Goal: Task Accomplishment & Management: Use online tool/utility

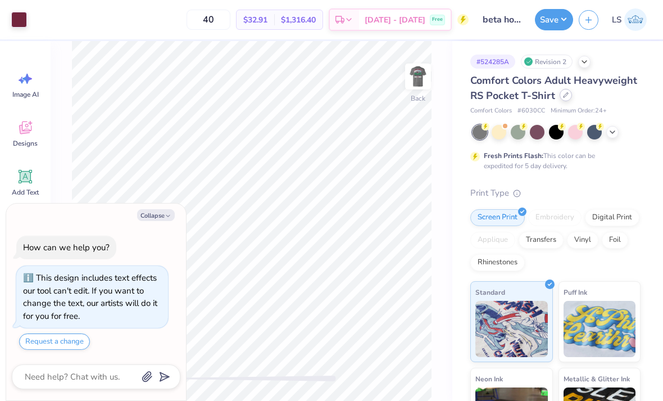
click at [560, 97] on div at bounding box center [566, 95] width 12 height 12
type textarea "x"
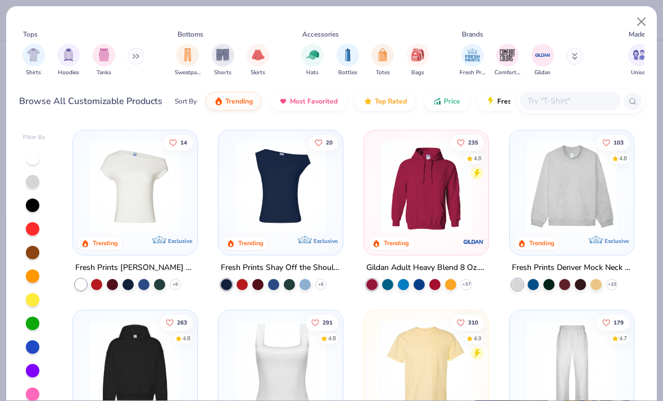
click at [584, 102] on input "text" at bounding box center [570, 100] width 87 height 13
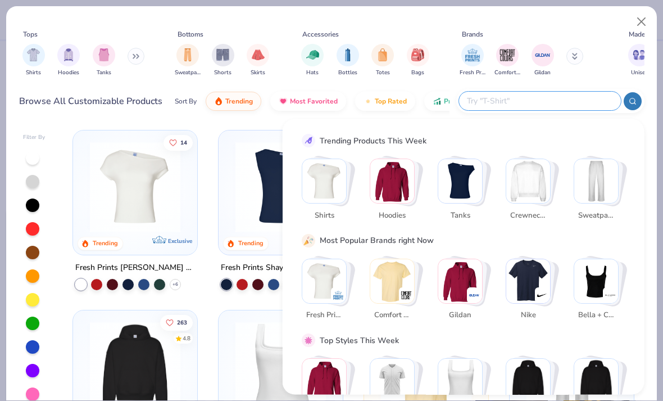
click at [559, 94] on input "text" at bounding box center [539, 100] width 147 height 13
paste input "G240"
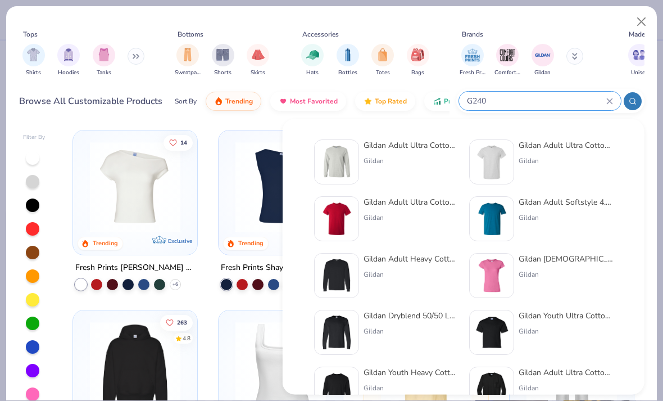
type input "G240"
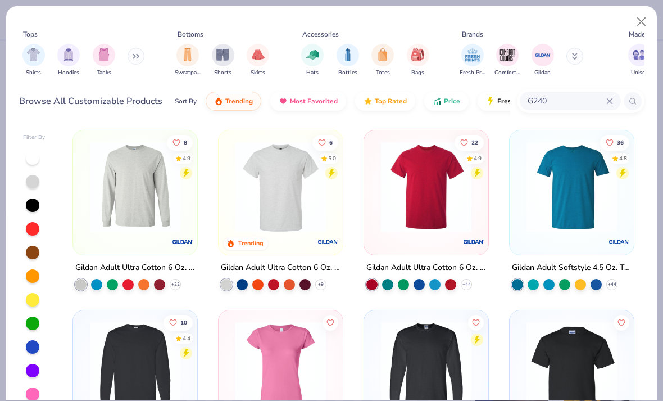
click at [128, 200] on img at bounding box center [135, 187] width 102 height 91
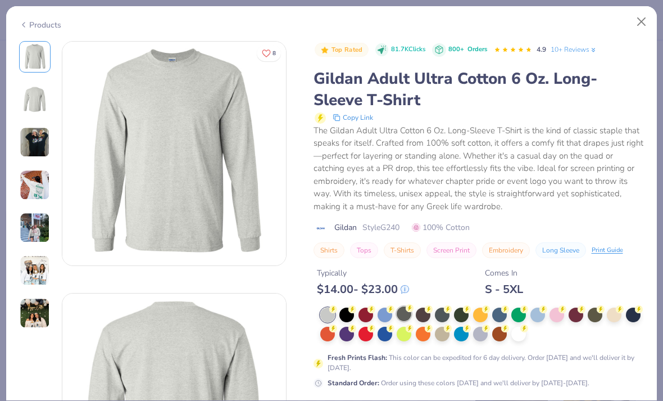
click at [403, 314] on div at bounding box center [404, 313] width 15 height 15
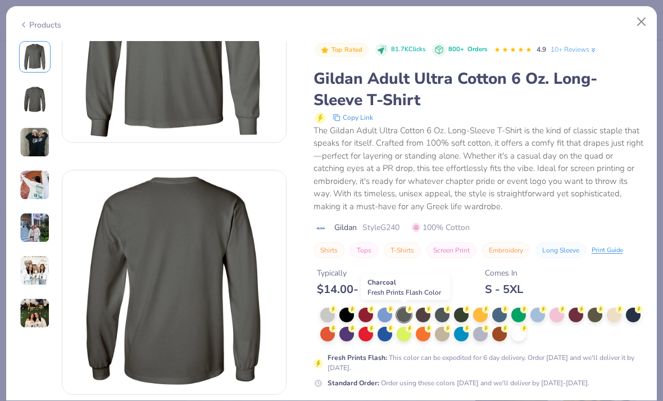
scroll to position [121, 0]
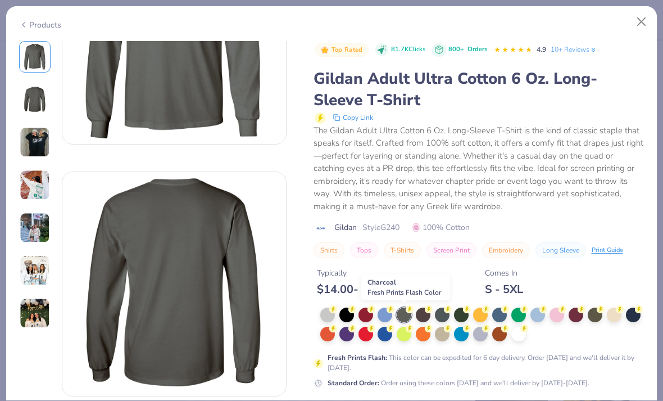
click at [577, 191] on div "The Gildan Adult Ultra Cotton 6 Oz. Long-Sleeve T-Shirt is the kind of classic …" at bounding box center [479, 168] width 331 height 89
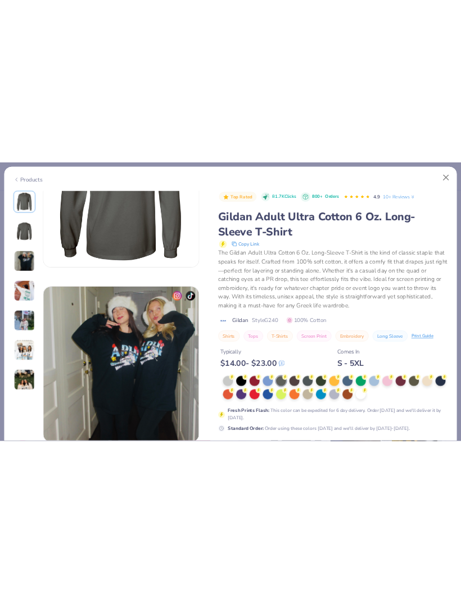
scroll to position [374, 0]
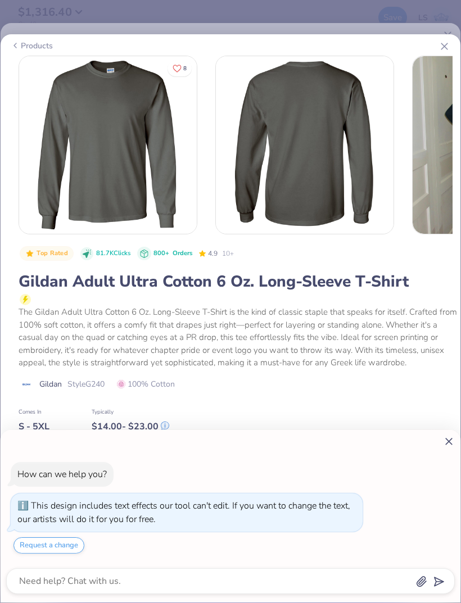
click at [456, 400] on div "How can we help you? This design includes text effects our tool can't edit. If …" at bounding box center [231, 516] width 460 height 173
click at [450, 400] on line at bounding box center [449, 442] width 6 height 6
type textarea "x"
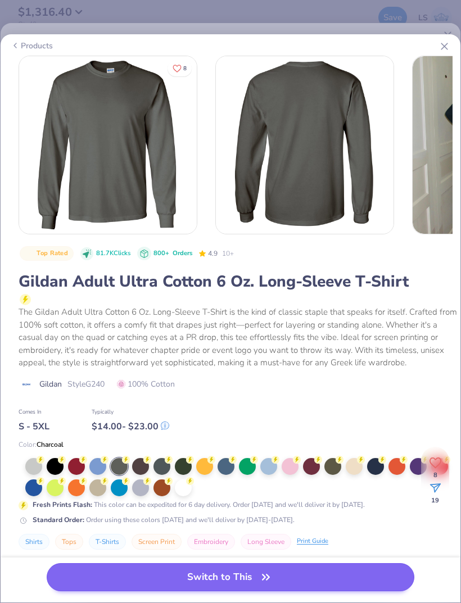
click at [349, 400] on button "Switch to This" at bounding box center [231, 577] width 368 height 28
click at [91, 400] on button "Switch to This" at bounding box center [231, 577] width 368 height 28
click at [197, 400] on button "Switch to This" at bounding box center [231, 577] width 368 height 28
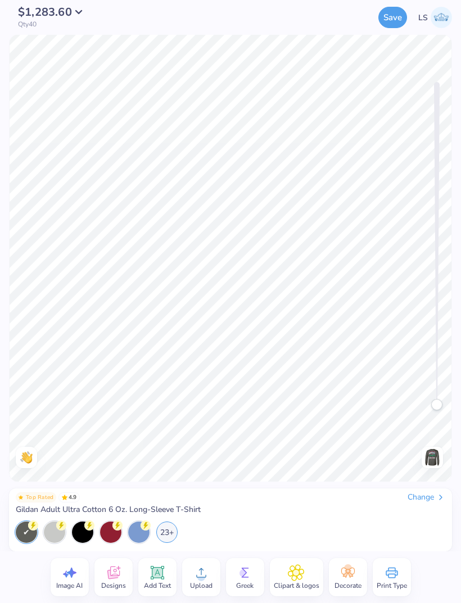
click at [434, 400] on img at bounding box center [432, 458] width 18 height 18
click at [395, 16] on button "Save" at bounding box center [392, 15] width 29 height 21
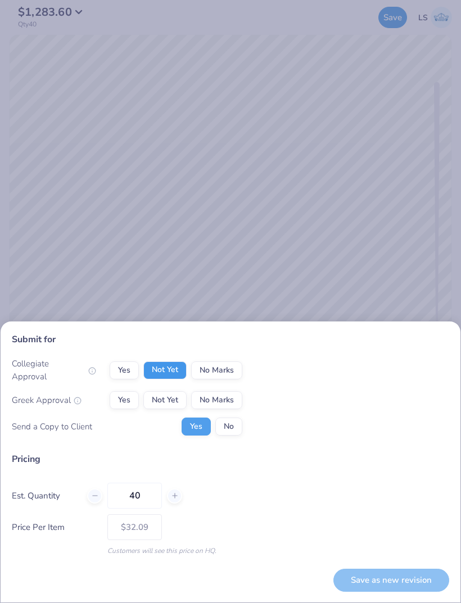
click at [162, 375] on button "Not Yet" at bounding box center [164, 371] width 43 height 18
click at [153, 400] on button "Not Yet" at bounding box center [164, 400] width 43 height 18
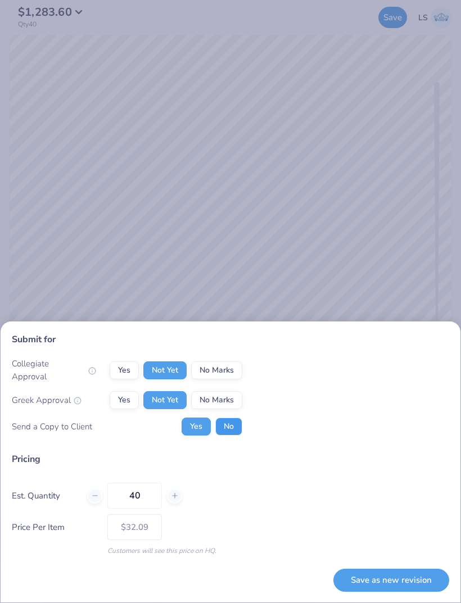
click at [229, 400] on button "No" at bounding box center [228, 427] width 27 height 18
click at [415, 400] on button "Save as new revision" at bounding box center [391, 580] width 116 height 23
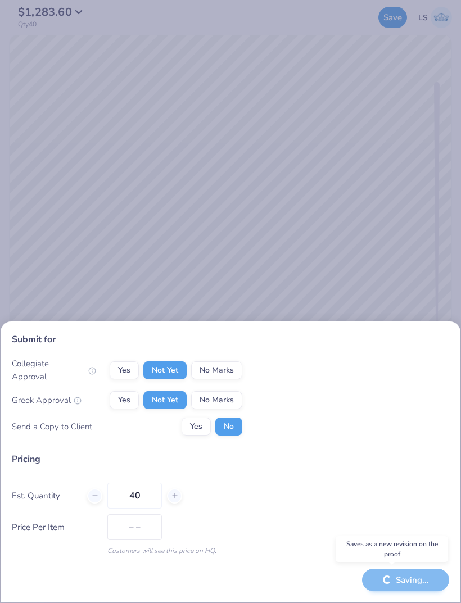
type input "$32.09"
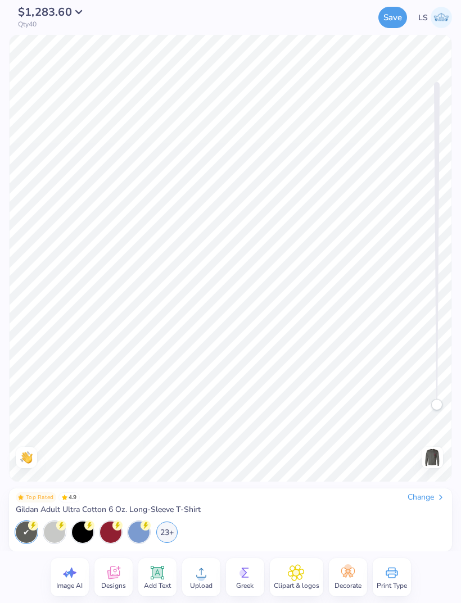
click at [424, 400] on div "Change" at bounding box center [427, 498] width 38 height 10
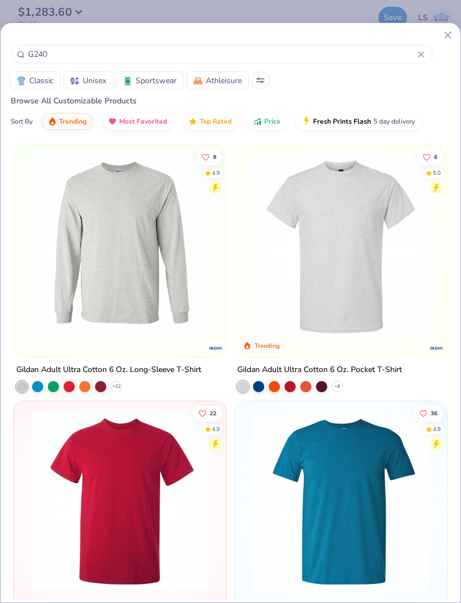
click at [403, 56] on input "G240" at bounding box center [222, 54] width 391 height 13
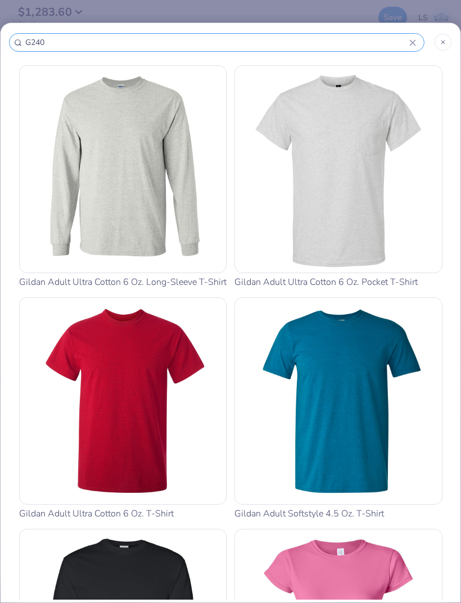
click at [417, 52] on div "G240" at bounding box center [216, 42] width 415 height 19
click at [58, 40] on input "G240" at bounding box center [216, 42] width 385 height 13
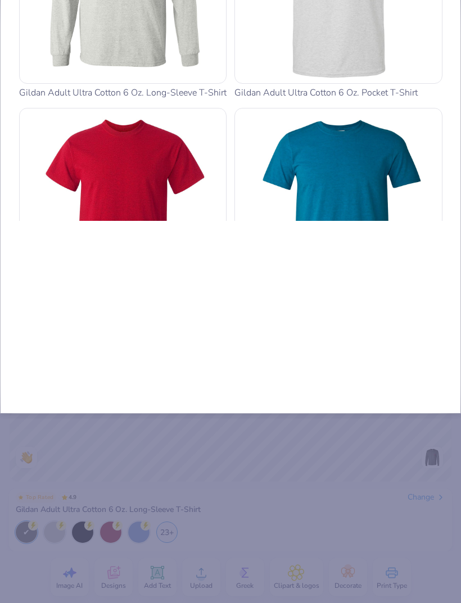
type input "G24"
type input "G2"
type input "G"
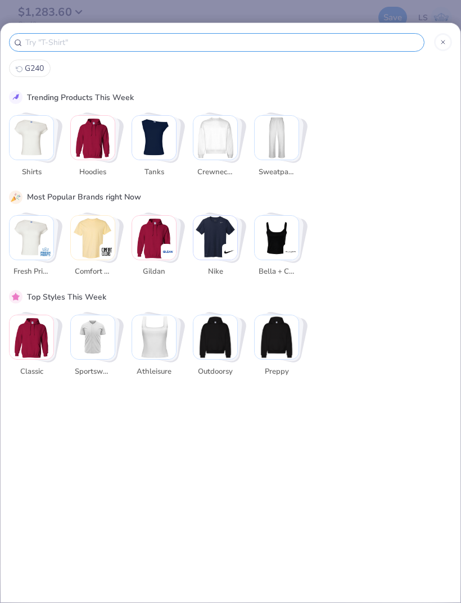
click at [51, 40] on input "text" at bounding box center [221, 42] width 395 height 13
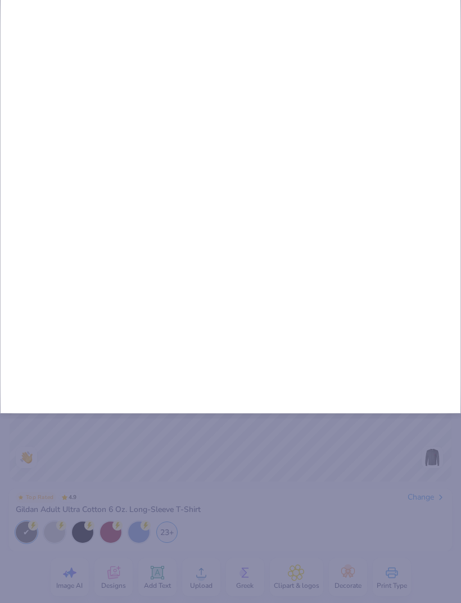
type input "Po"
type input "Poc"
type input "Pock"
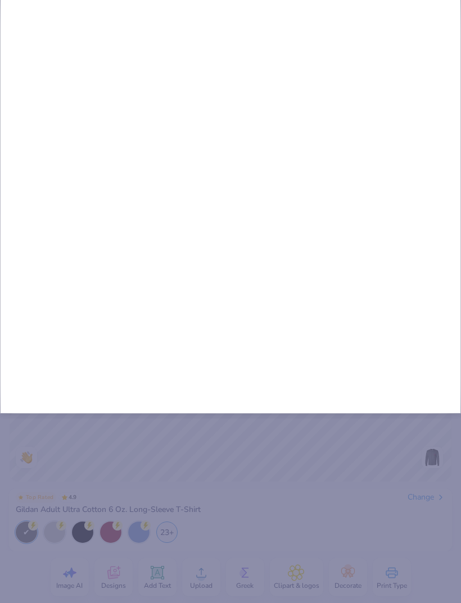
type input "Pock"
type input "Pocke"
type input "Pocket"
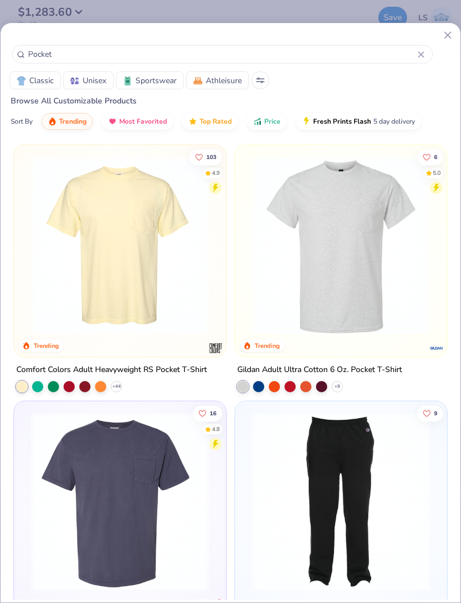
click at [408, 310] on img at bounding box center [340, 245] width 189 height 178
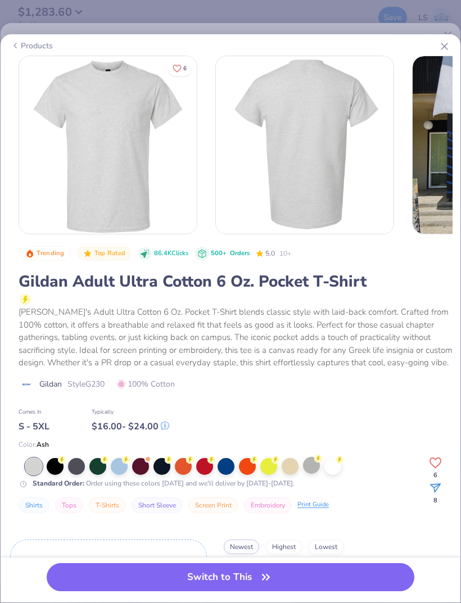
click at [313, 400] on div at bounding box center [311, 465] width 17 height 17
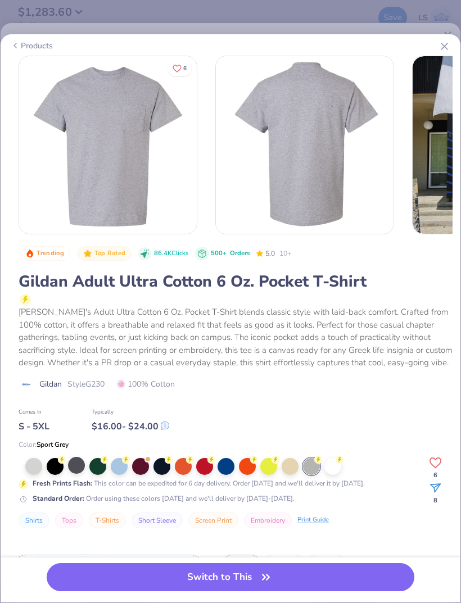
click at [77, 400] on div at bounding box center [76, 465] width 17 height 17
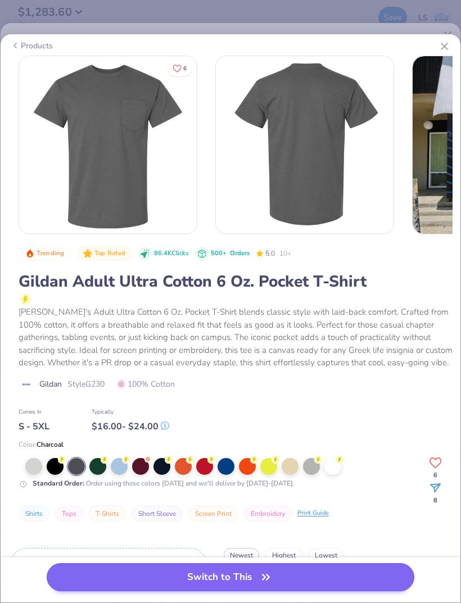
click at [97, 400] on button "Switch to This" at bounding box center [231, 577] width 368 height 28
click at [359, 400] on button "Switch to This" at bounding box center [231, 577] width 368 height 28
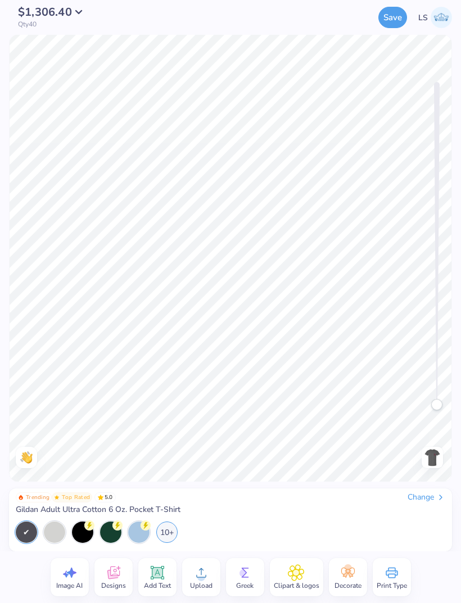
click at [433, 400] on img at bounding box center [432, 458] width 18 height 18
click at [429, 400] on img at bounding box center [432, 458] width 18 height 18
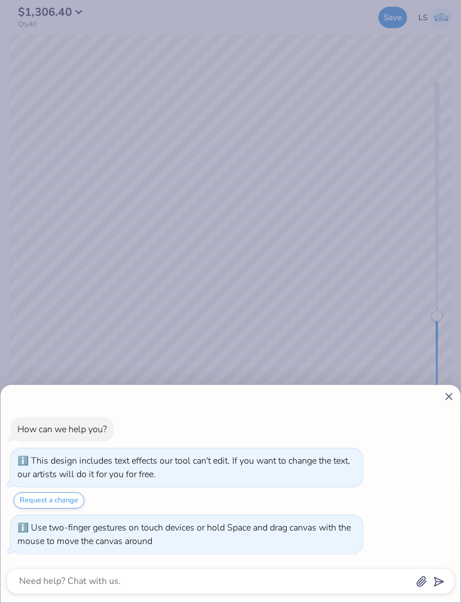
click at [458, 392] on div "How can we help you? This design includes text effects our tool can't edit. If …" at bounding box center [231, 494] width 460 height 218
click at [445, 395] on icon at bounding box center [449, 397] width 12 height 12
type textarea "x"
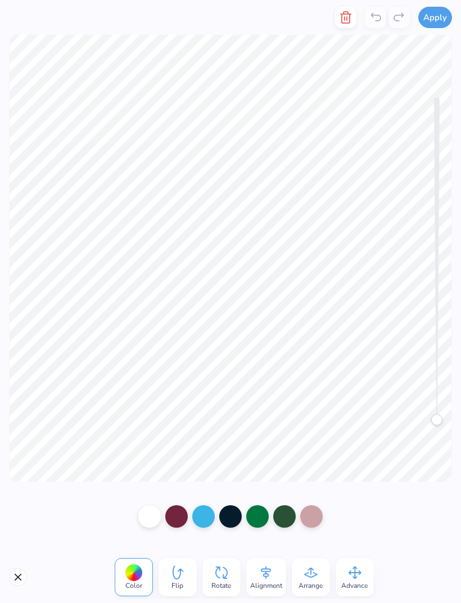
click at [259, 400] on span "Alignment" at bounding box center [266, 585] width 32 height 9
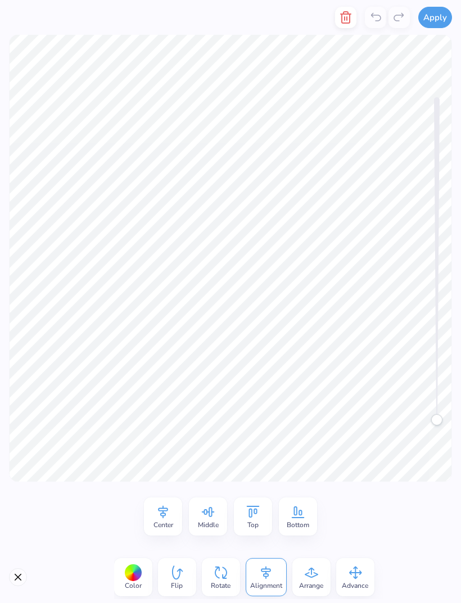
click at [161, 400] on span "Center" at bounding box center [163, 525] width 20 height 9
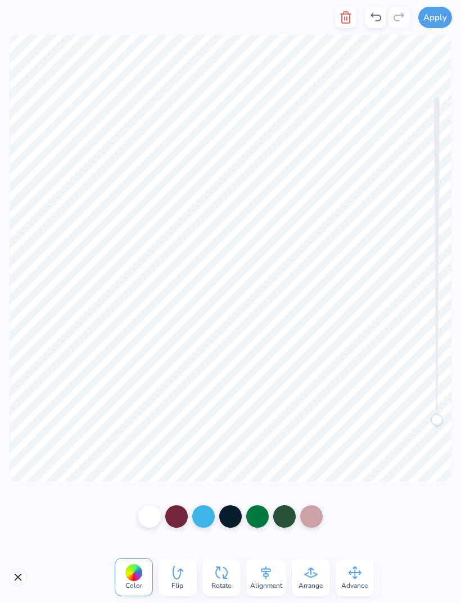
click at [260, 400] on icon at bounding box center [266, 572] width 17 height 17
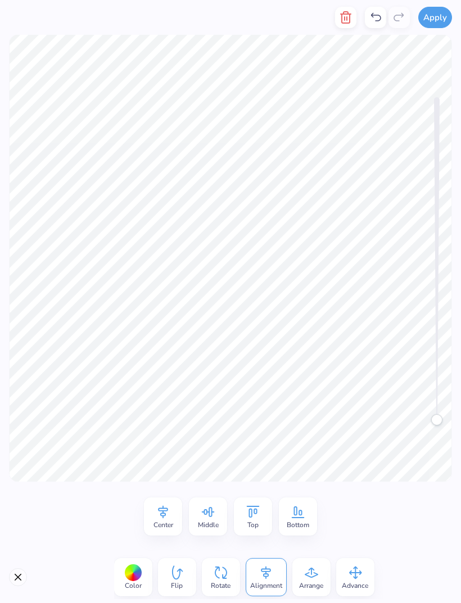
click at [164, 400] on span "Center" at bounding box center [163, 525] width 20 height 9
click at [162, 400] on icon at bounding box center [163, 512] width 10 height 13
click at [155, 400] on span "Center" at bounding box center [163, 525] width 20 height 9
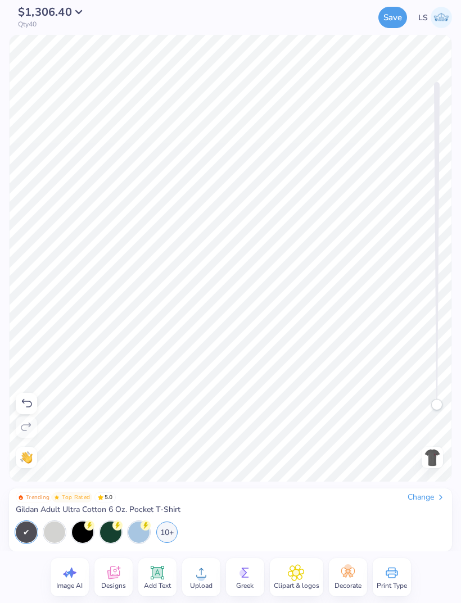
click at [427, 400] on img at bounding box center [432, 458] width 18 height 18
click at [433, 400] on img at bounding box center [432, 458] width 18 height 18
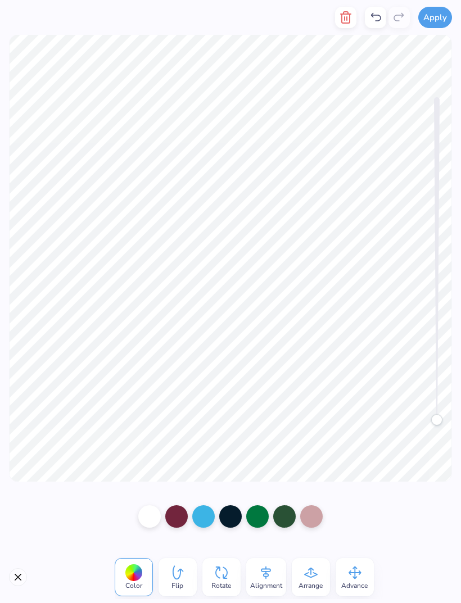
click at [16, 400] on button "Close" at bounding box center [18, 577] width 18 height 18
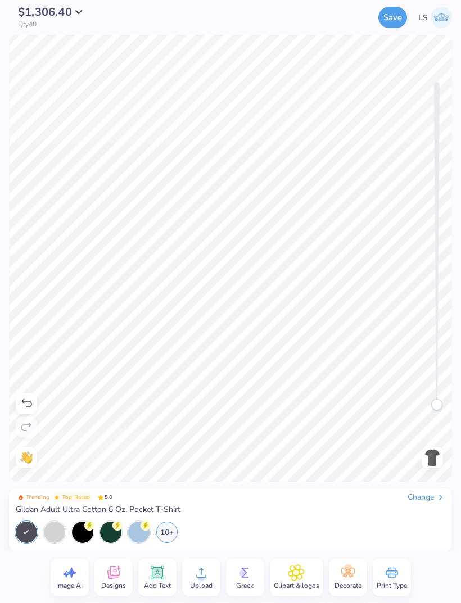
click at [14, 400] on div "Image AI Designs Add Text Upload Greek Clipart & logos Decorate Print Type" at bounding box center [230, 578] width 461 height 52
click at [423, 400] on img at bounding box center [432, 458] width 18 height 18
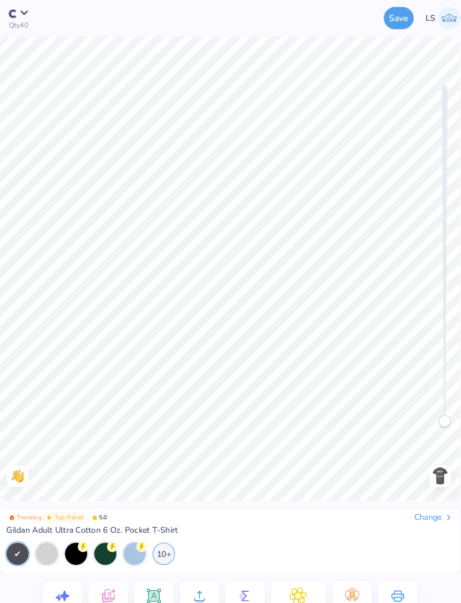
click at [423, 400] on img at bounding box center [432, 458] width 18 height 18
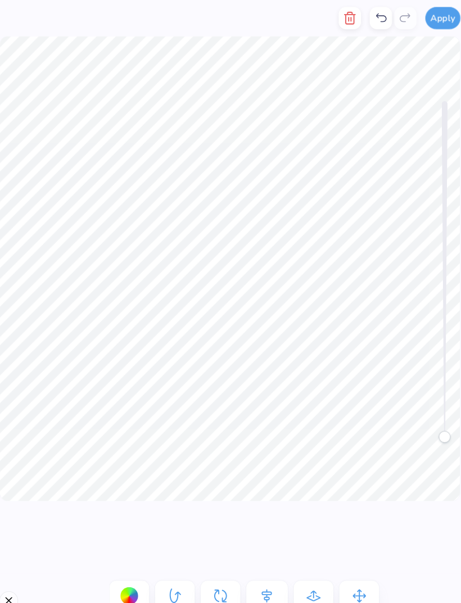
scroll to position [0, 1]
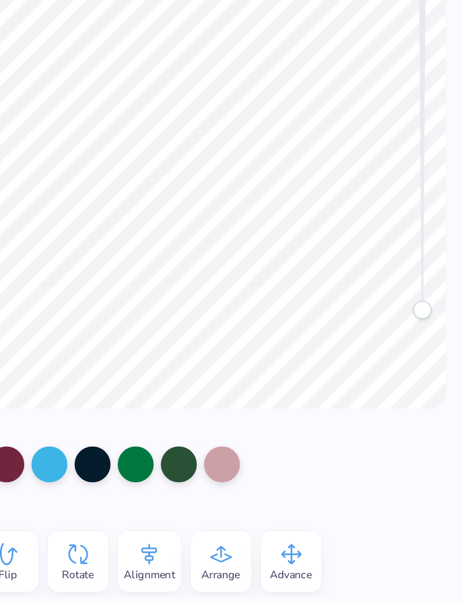
click at [227, 400] on div at bounding box center [230, 517] width 461 height 70
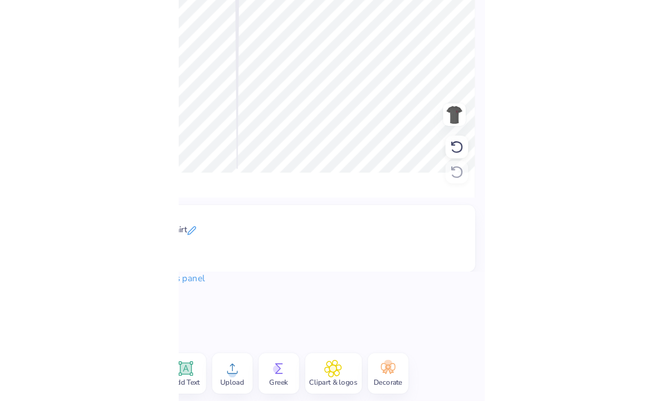
scroll to position [0, 0]
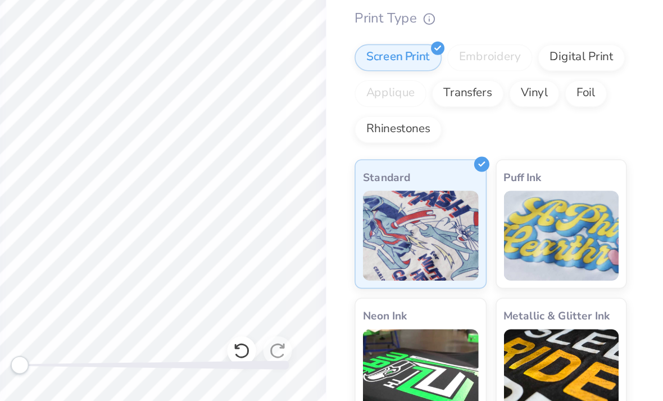
click at [453, 73] on div "# 524285A Revision 3 Gildan Adult Ultra Cotton 6 Oz. Pocket T-Shirt Gildan # G2…" at bounding box center [558, 272] width 211 height 463
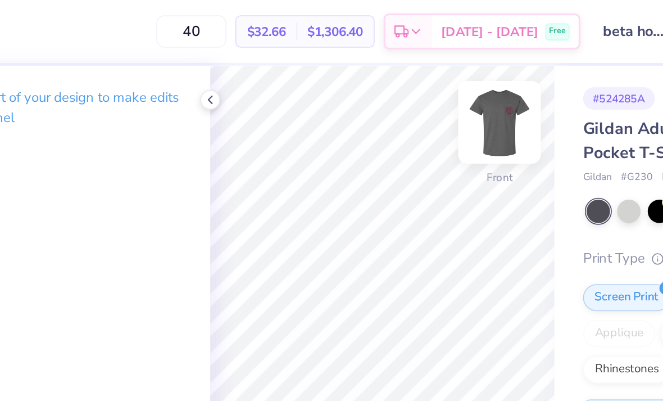
click at [396, 76] on img at bounding box center [418, 76] width 45 height 45
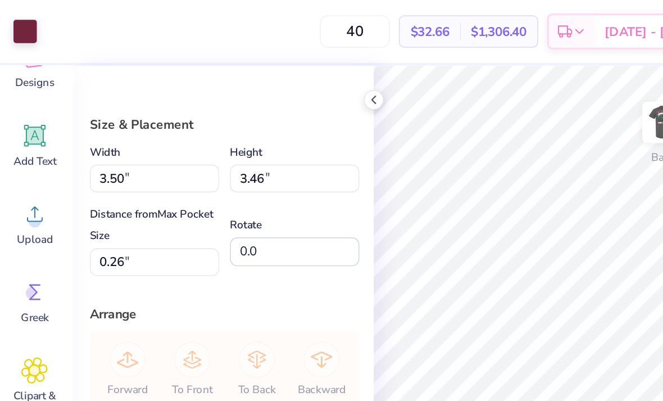
scroll to position [92, 0]
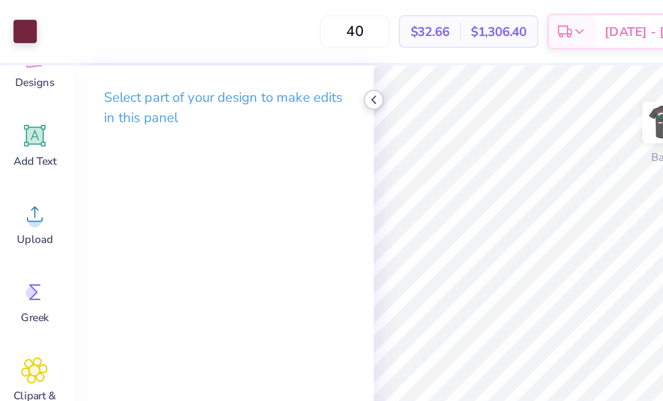
click at [236, 63] on polyline at bounding box center [237, 62] width 2 height 4
click at [226, 64] on div "Select part of your design to make edits in this panel" at bounding box center [144, 71] width 187 height 61
click at [233, 65] on icon at bounding box center [237, 62] width 9 height 9
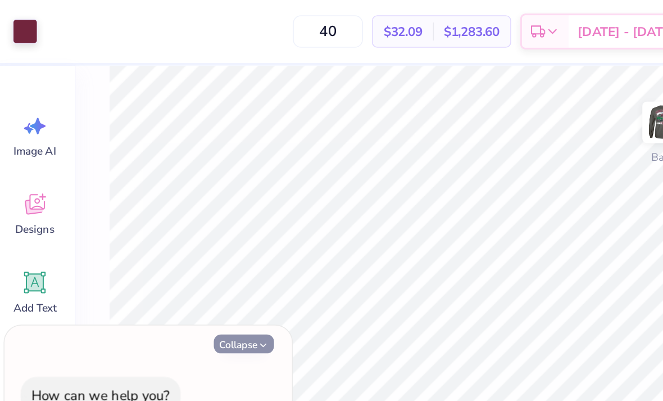
click at [150, 213] on button "Collapse" at bounding box center [156, 215] width 38 height 12
type textarea "x"
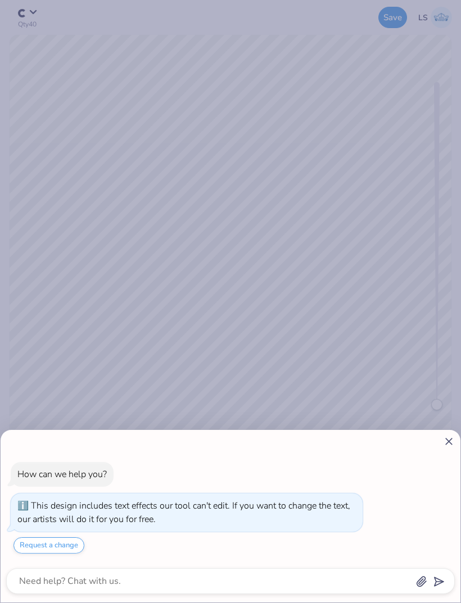
click at [448, 440] on line at bounding box center [449, 442] width 6 height 6
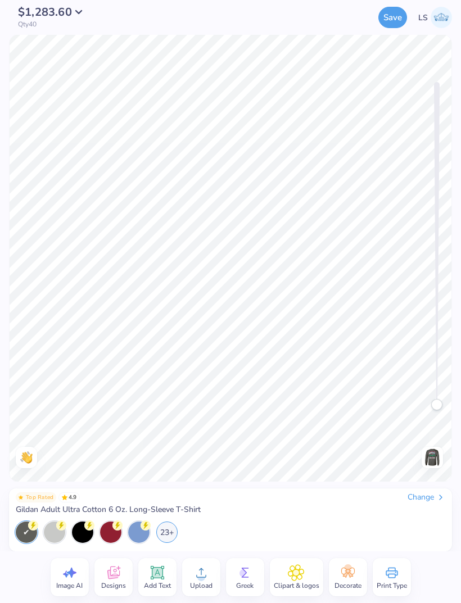
type textarea "x"
click at [429, 495] on div "Change" at bounding box center [427, 498] width 38 height 10
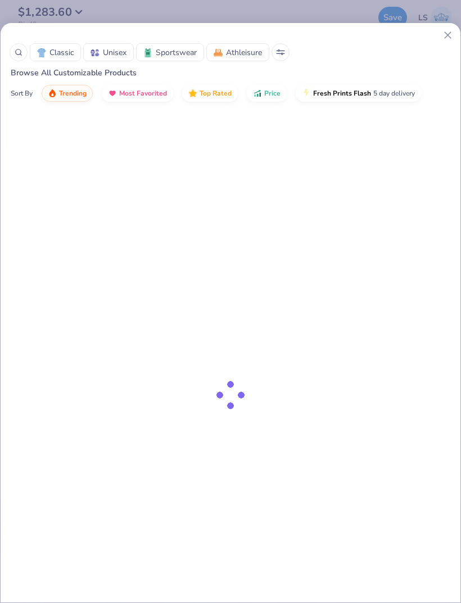
click at [420, 111] on div "Sort By Trending Most Favorited Top Rated Price Fresh Prints Flash 5 day delive…" at bounding box center [231, 94] width 460 height 31
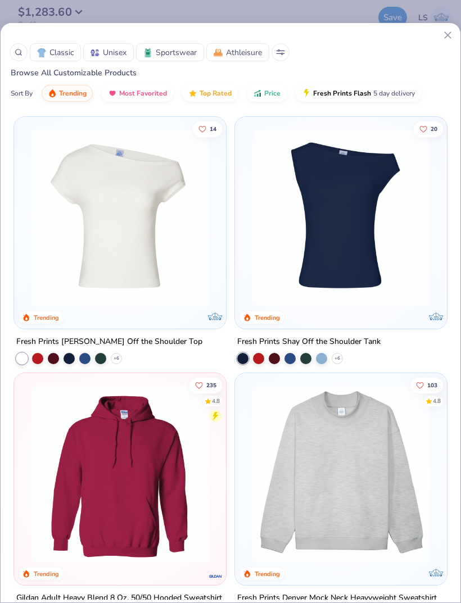
click at [67, 55] on span "Classic" at bounding box center [61, 53] width 24 height 12
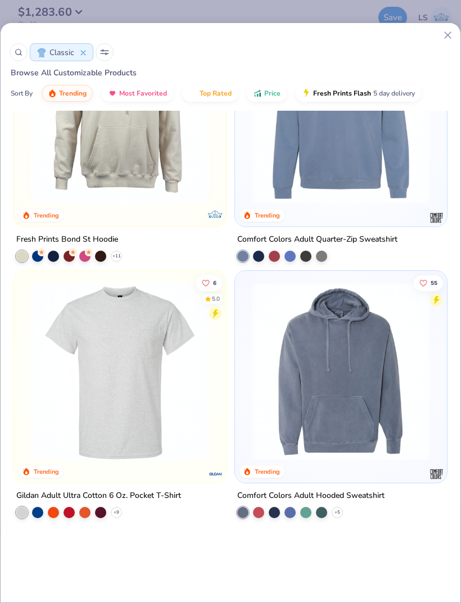
scroll to position [3102, 0]
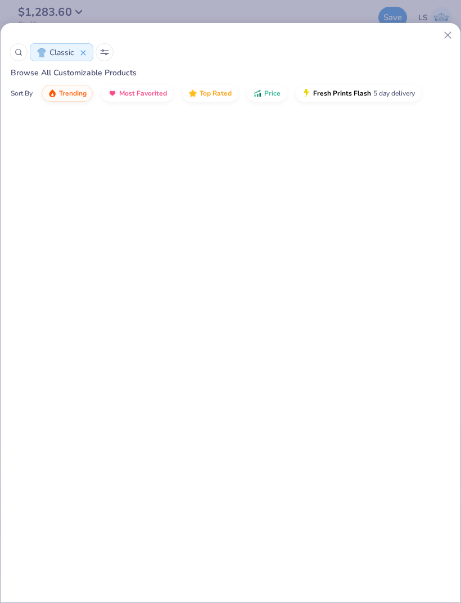
click at [89, 51] on button "Classic" at bounding box center [62, 52] width 64 height 18
click at [89, 51] on button "Unisex" at bounding box center [108, 52] width 51 height 18
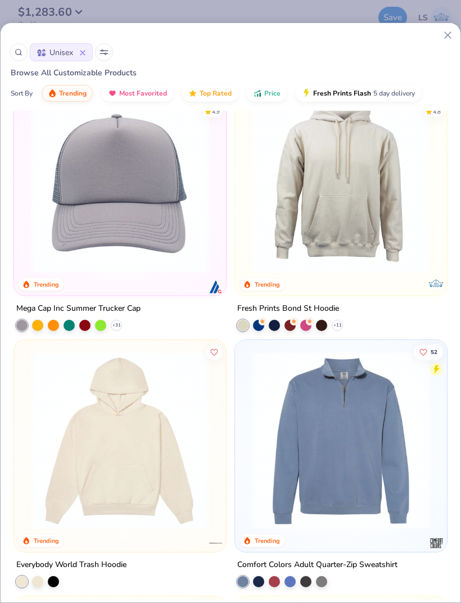
scroll to position [3662, 0]
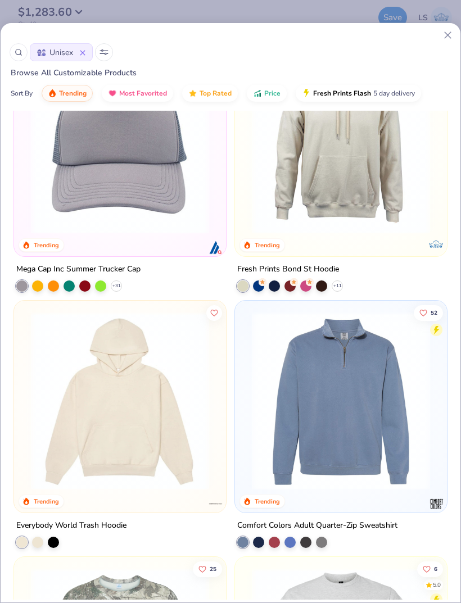
click at [79, 51] on div at bounding box center [80, 53] width 9 height 12
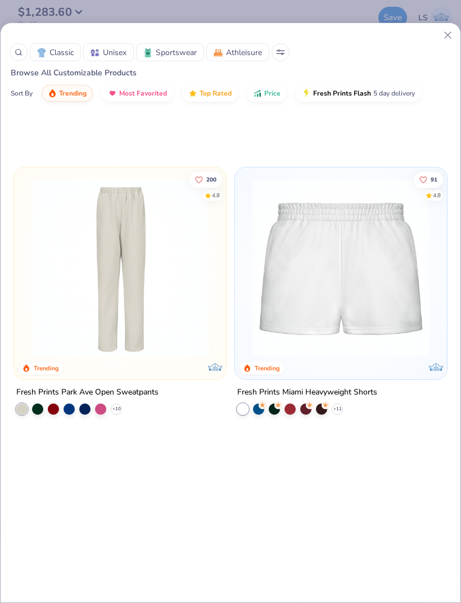
scroll to position [2257, 0]
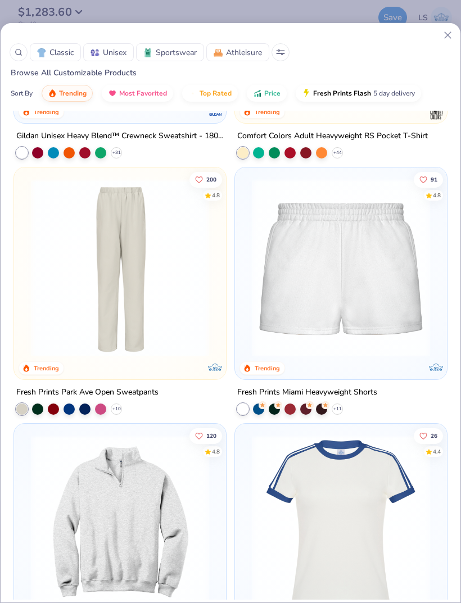
click at [26, 55] on div at bounding box center [19, 52] width 18 height 18
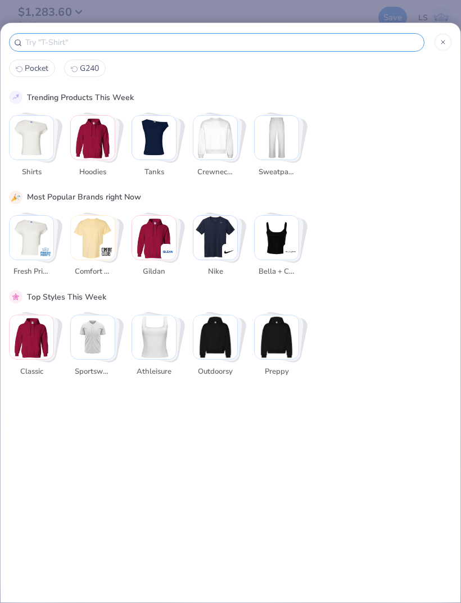
scroll to position [0, 0]
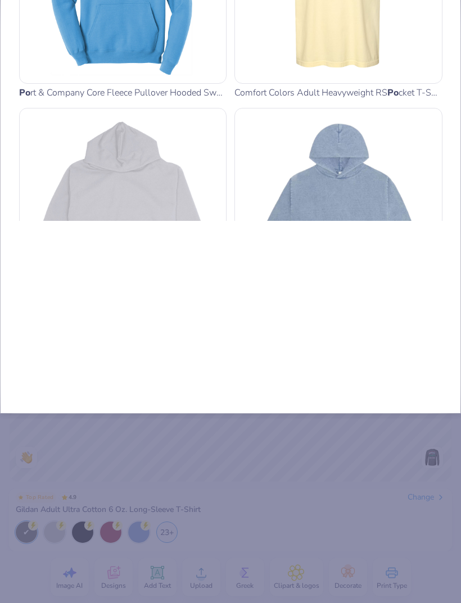
type input "Poc"
type input "Pocke"
type input "Pocket"
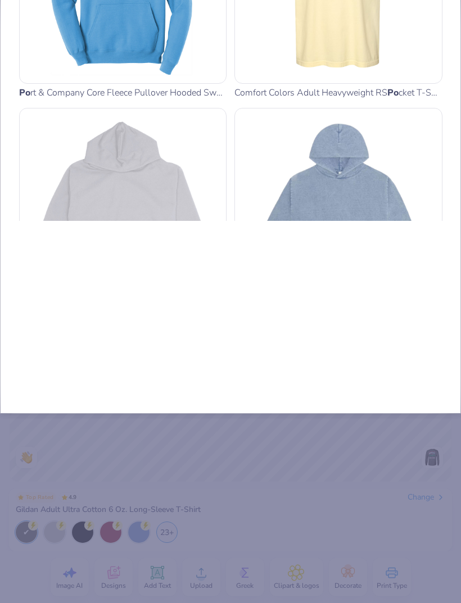
type input "Pocket"
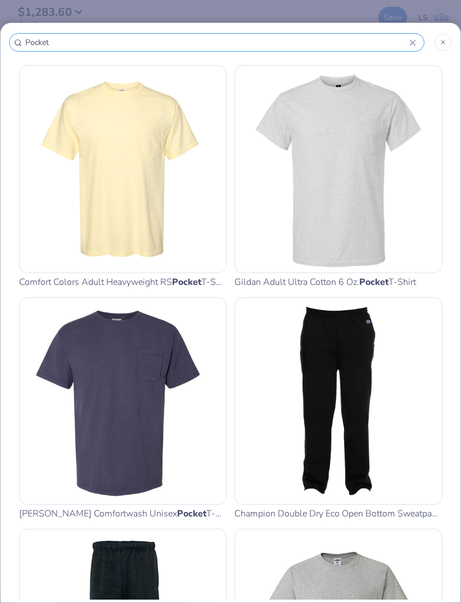
type input "Pocket"
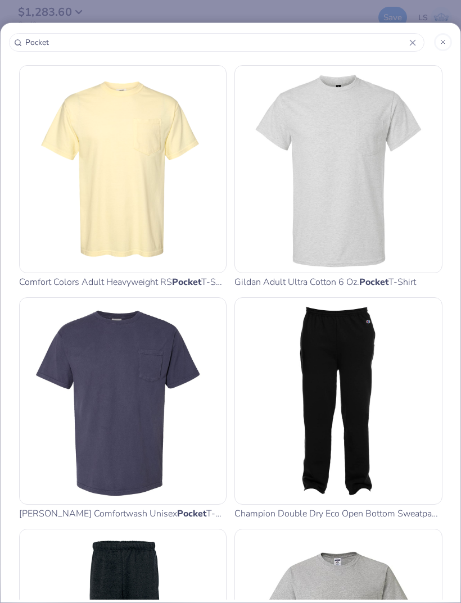
scroll to position [4, 0]
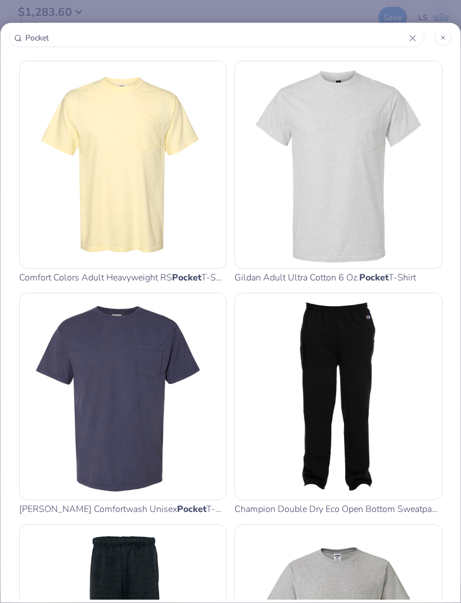
click at [319, 218] on img at bounding box center [339, 165] width 198 height 198
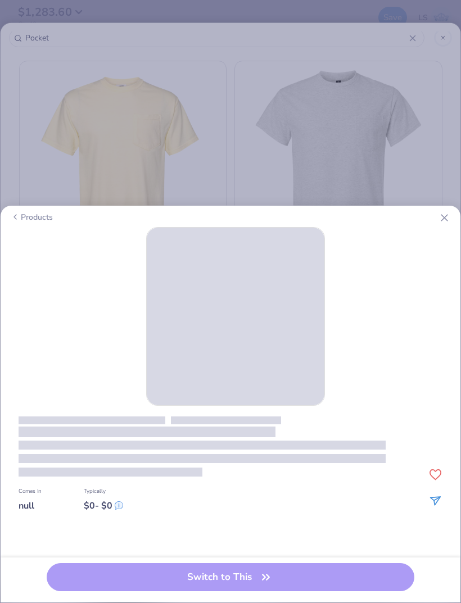
click at [299, 194] on div "Products Typically $ 0 - $ 0 Comes In null Switch to This" at bounding box center [230, 301] width 461 height 603
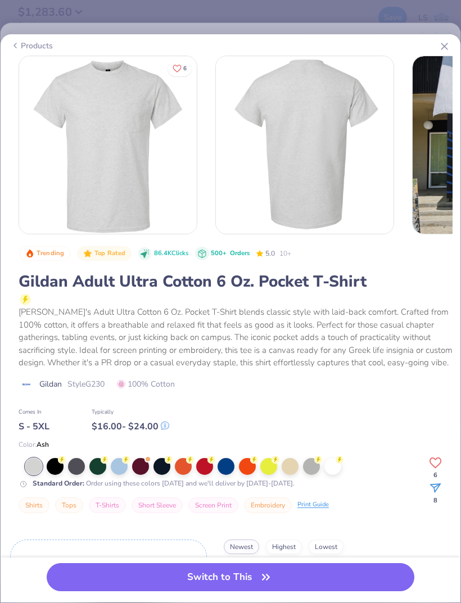
click at [445, 48] on icon at bounding box center [445, 46] width 12 height 12
click at [424, 12] on div "Products 6 PF Phi Mu, [US_STATE][GEOGRAPHIC_DATA], [GEOGRAPHIC_DATA], [US_STATE…" at bounding box center [230, 301] width 461 height 603
click at [445, 49] on icon at bounding box center [445, 46] width 12 height 12
click at [448, 44] on line at bounding box center [444, 46] width 6 height 6
click at [446, 46] on line at bounding box center [444, 46] width 6 height 6
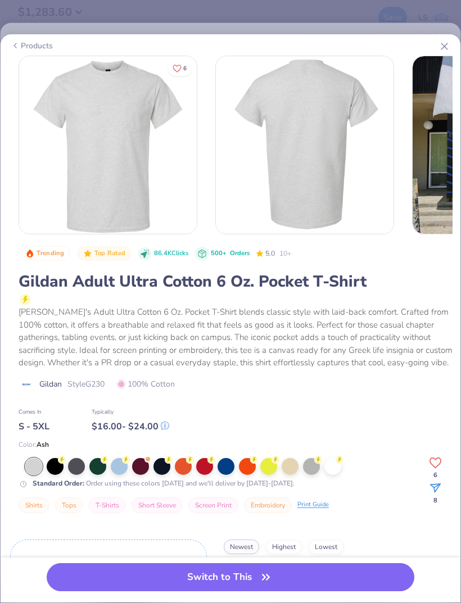
click at [446, 48] on line at bounding box center [444, 46] width 6 height 6
click at [425, 5] on div "Products 6 PF Phi Mu, [US_STATE][GEOGRAPHIC_DATA], [GEOGRAPHIC_DATA], [US_STATE…" at bounding box center [230, 301] width 461 height 603
click at [428, 21] on div "Products 6 PF Phi Mu, [US_STATE][GEOGRAPHIC_DATA], [GEOGRAPHIC_DATA], [US_STATE…" at bounding box center [230, 301] width 461 height 603
click at [445, 46] on line at bounding box center [444, 46] width 6 height 6
click at [77, 469] on div at bounding box center [76, 465] width 17 height 17
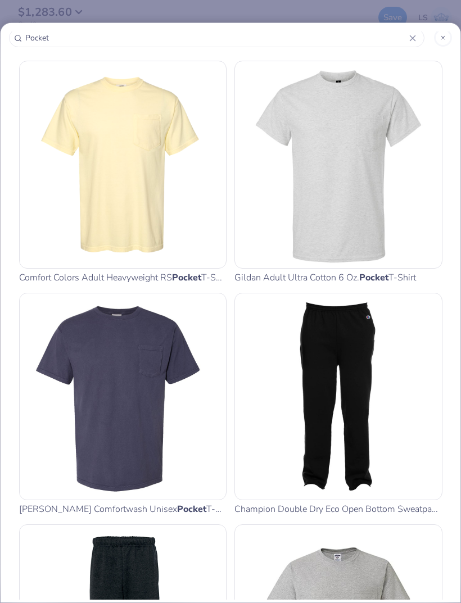
click at [75, 464] on img at bounding box center [123, 397] width 198 height 198
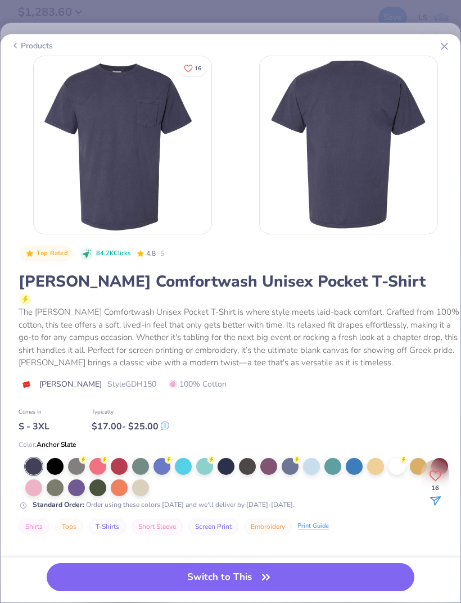
click at [449, 49] on icon at bounding box center [445, 46] width 12 height 12
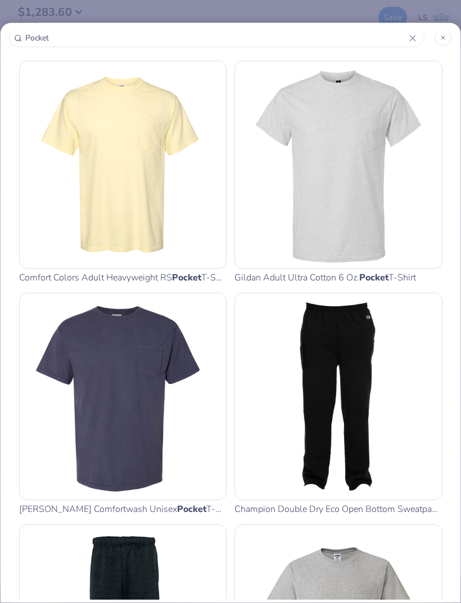
click at [373, 125] on img at bounding box center [339, 165] width 198 height 198
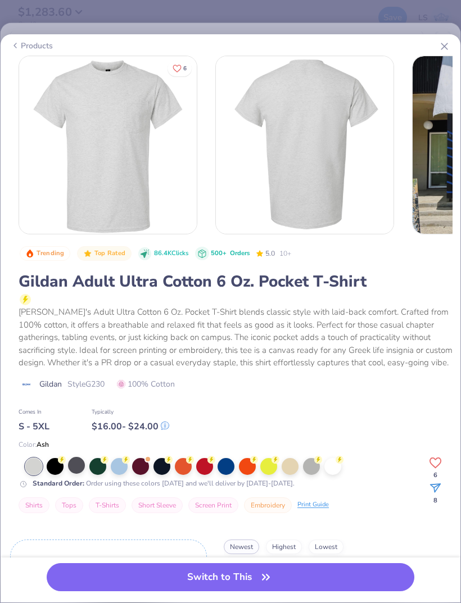
click at [79, 468] on div at bounding box center [76, 465] width 17 height 17
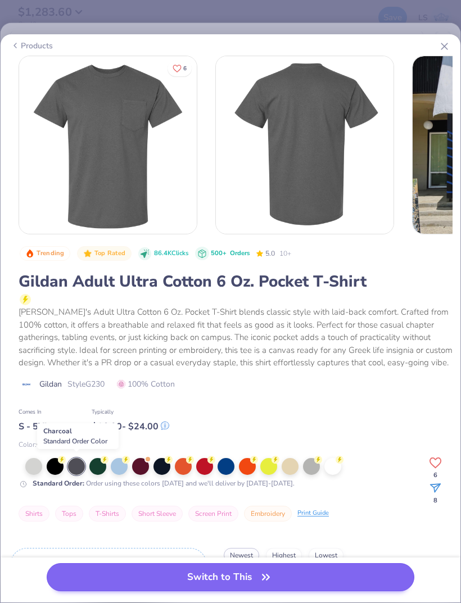
click at [96, 579] on button "Switch to This" at bounding box center [231, 577] width 368 height 28
click at [156, 576] on button "Switch to This" at bounding box center [231, 577] width 368 height 28
click at [157, 573] on button "Switch to This" at bounding box center [231, 577] width 368 height 28
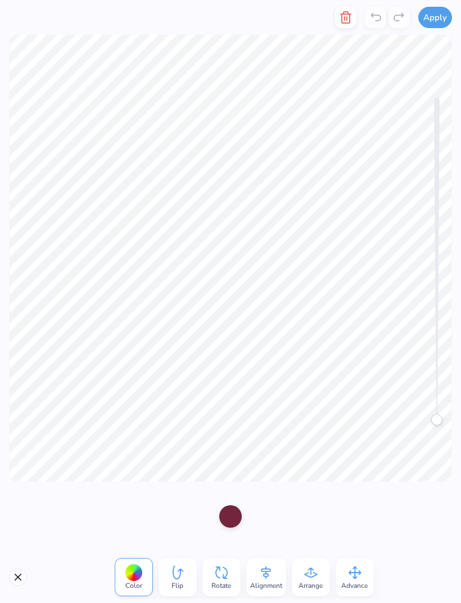
click at [268, 587] on span "Alignment" at bounding box center [266, 585] width 32 height 9
click at [168, 511] on icon at bounding box center [163, 512] width 17 height 17
click at [267, 582] on span "Alignment" at bounding box center [266, 585] width 32 height 9
click at [166, 516] on icon at bounding box center [163, 512] width 17 height 17
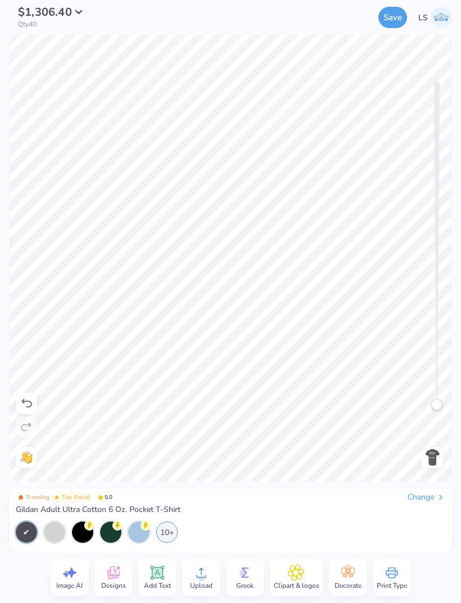
click at [437, 462] on img at bounding box center [432, 458] width 18 height 18
click at [431, 458] on img at bounding box center [432, 458] width 18 height 18
click at [433, 456] on img at bounding box center [432, 458] width 18 height 18
click at [435, 460] on img at bounding box center [432, 458] width 18 height 18
click at [17, 575] on div "Image AI Designs Add Text Upload Greek Clipart & logos Decorate Print Type" at bounding box center [230, 578] width 461 height 52
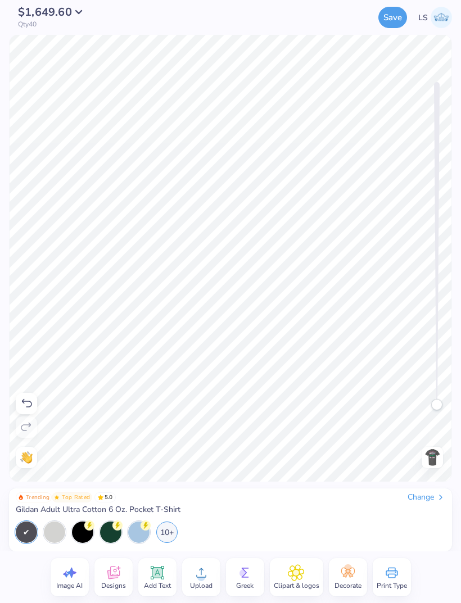
click at [431, 460] on img at bounding box center [432, 458] width 18 height 18
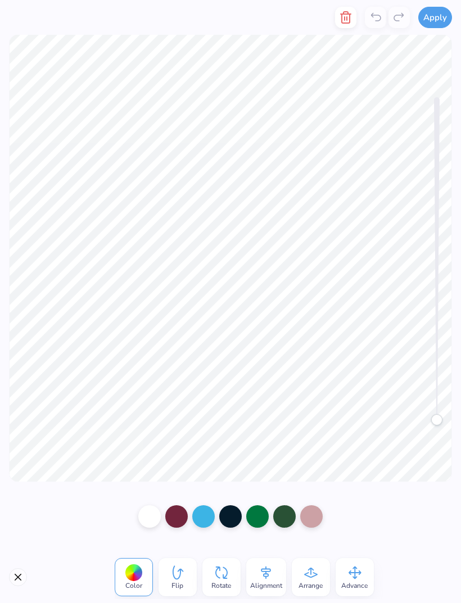
click at [267, 581] on span "Alignment" at bounding box center [266, 585] width 32 height 9
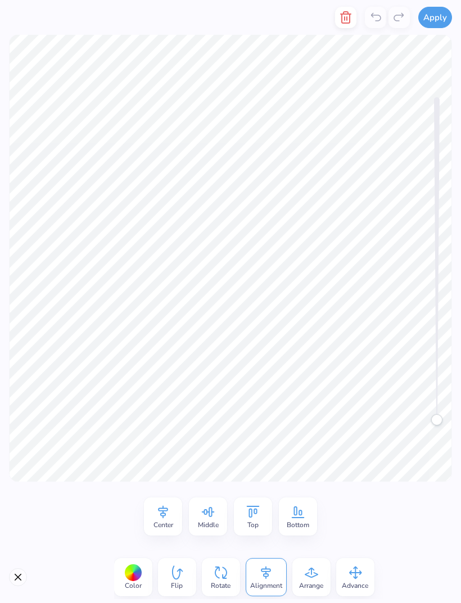
click at [167, 522] on span "Center" at bounding box center [163, 525] width 20 height 9
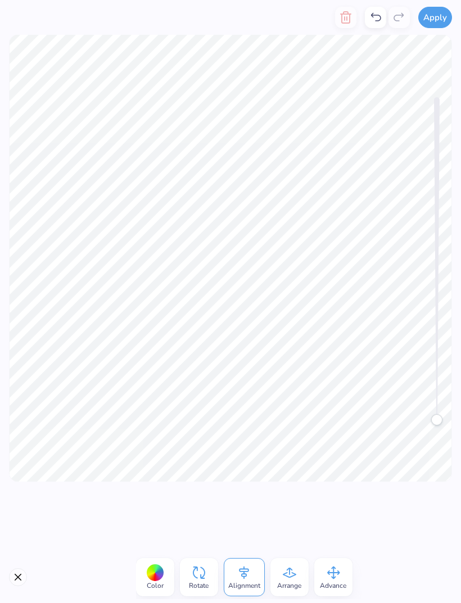
click at [163, 521] on div "Trending Top Rated 5.0 Change Gildan Adult Ultra Cotton 6 Oz. Pocket T-Shirt 10+" at bounding box center [231, 518] width 430 height 51
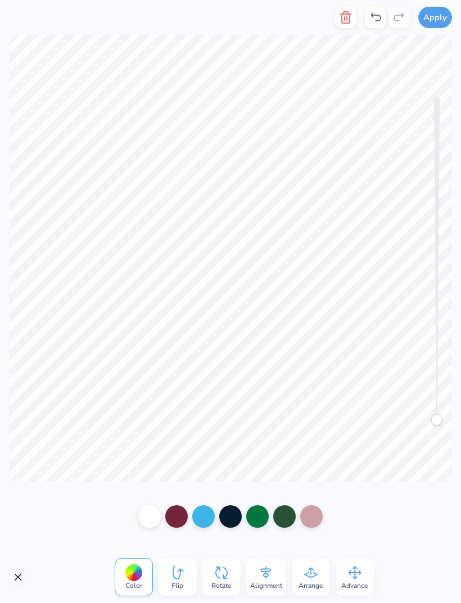
click at [263, 581] on span "Alignment" at bounding box center [266, 585] width 32 height 9
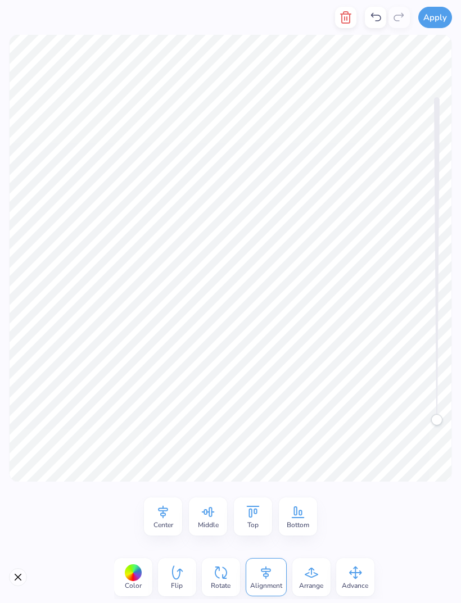
click at [171, 516] on div "Center" at bounding box center [163, 517] width 38 height 38
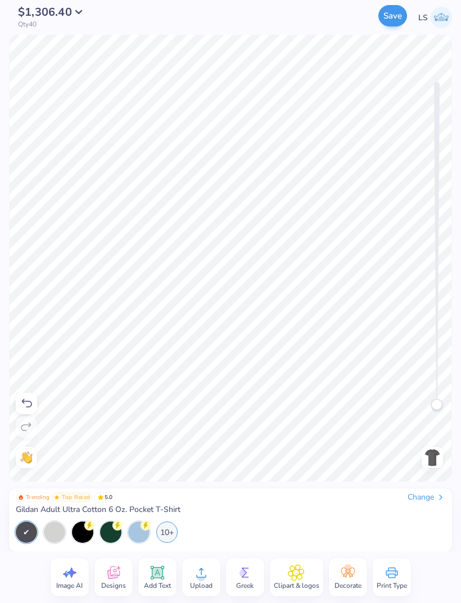
click at [386, 24] on button "Save" at bounding box center [392, 15] width 29 height 21
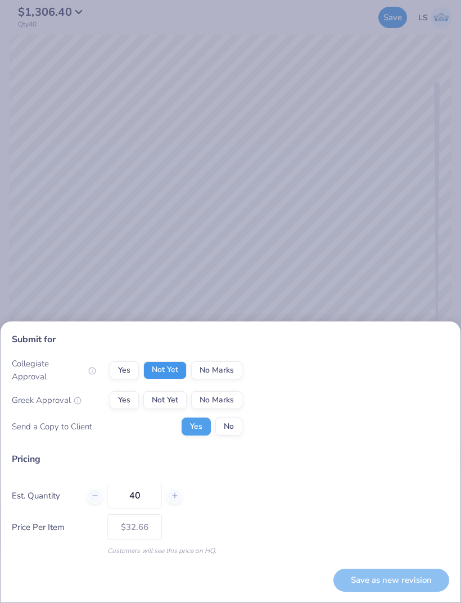
click at [173, 369] on button "Not Yet" at bounding box center [164, 371] width 43 height 18
click at [169, 404] on button "Not Yet" at bounding box center [164, 400] width 43 height 18
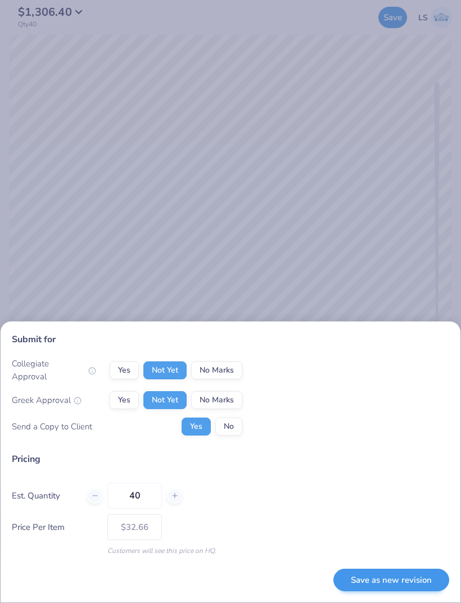
click at [407, 575] on button "Save as new revision" at bounding box center [391, 580] width 116 height 23
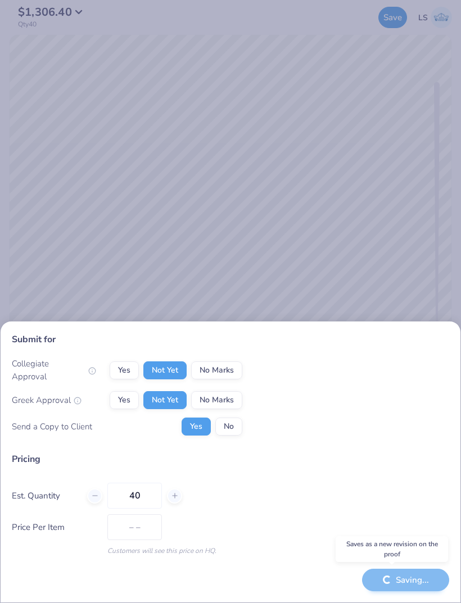
type input "$32.66"
